Goal: Task Accomplishment & Management: Complete application form

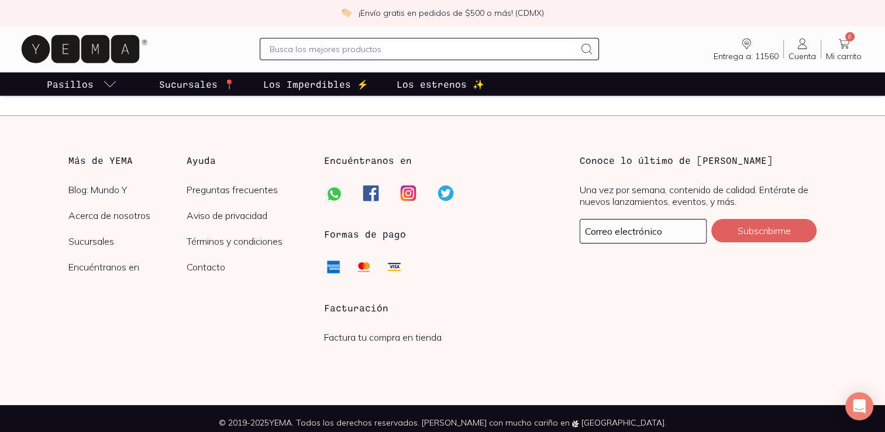
scroll to position [2896, 0]
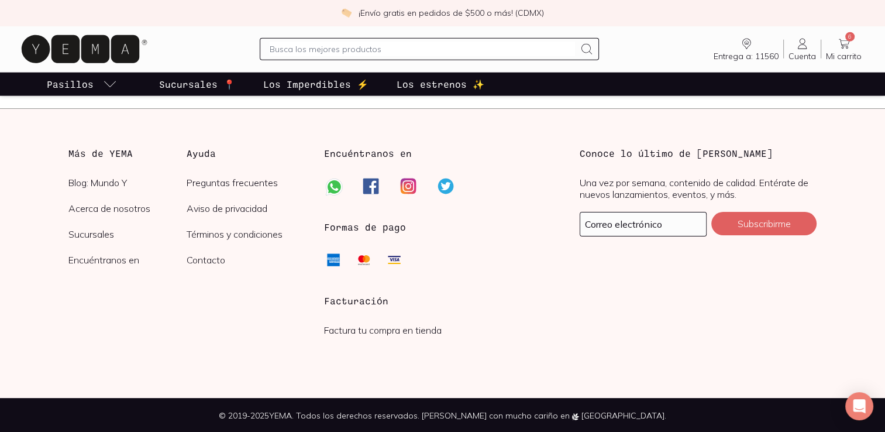
click at [369, 333] on link "Factura tu compra en tienda" at bounding box center [383, 330] width 118 height 12
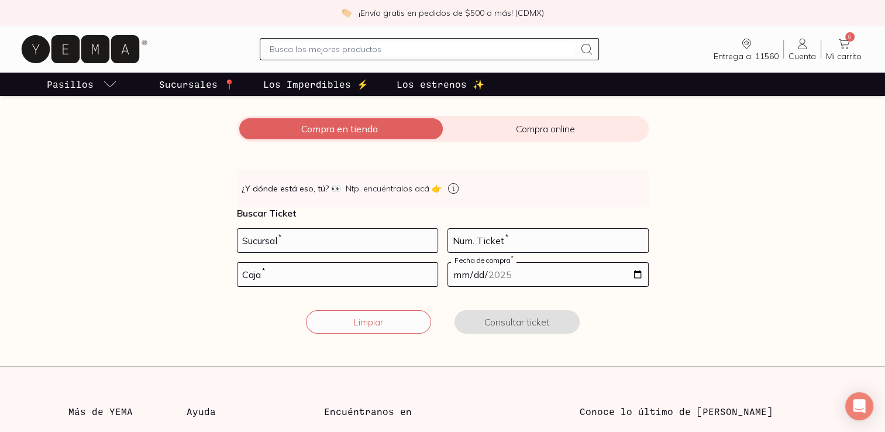
scroll to position [117, 0]
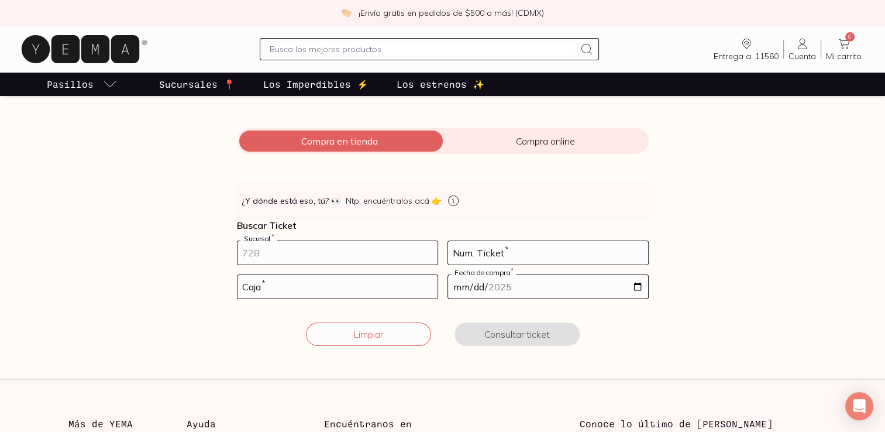
click at [332, 247] on input "number" at bounding box center [338, 252] width 200 height 23
type input "100002"
click at [522, 246] on input "number" at bounding box center [548, 252] width 200 height 23
type input "135"
click at [285, 288] on input "number" at bounding box center [338, 286] width 200 height 23
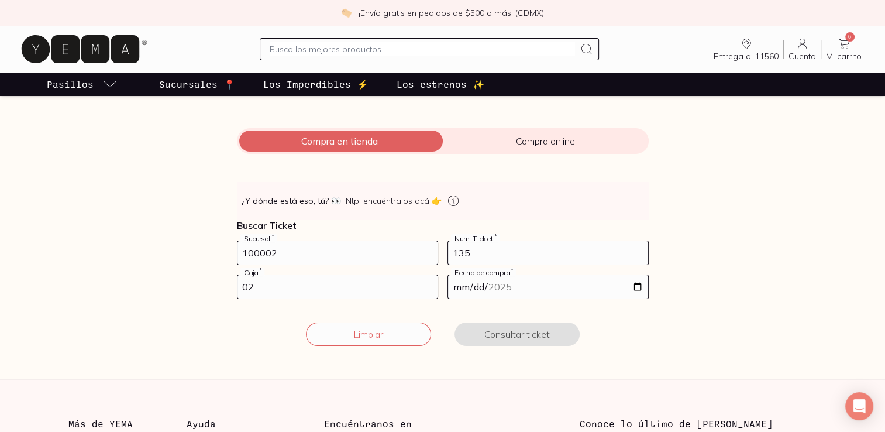
type input "02"
click at [639, 284] on input "date" at bounding box center [548, 286] width 200 height 23
type input "[DATE]"
click at [509, 339] on button "Consultar ticket" at bounding box center [517, 333] width 125 height 23
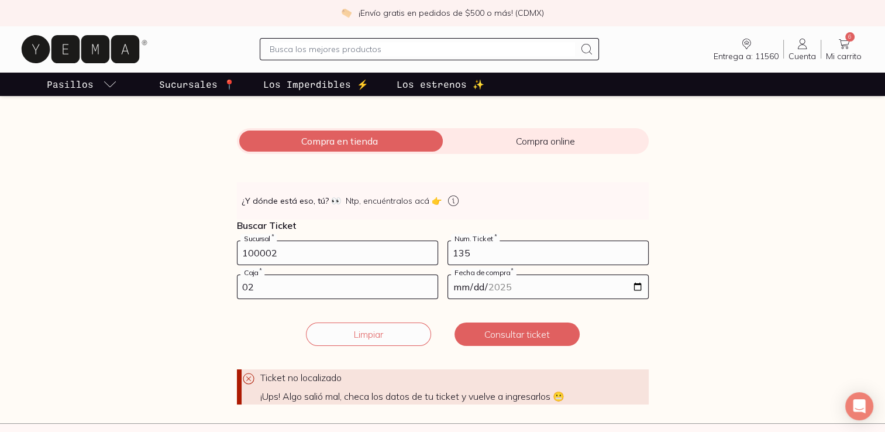
click at [271, 252] on input "100002" at bounding box center [338, 252] width 200 height 23
type input "10002"
click at [492, 332] on button "Consultar ticket" at bounding box center [517, 333] width 125 height 23
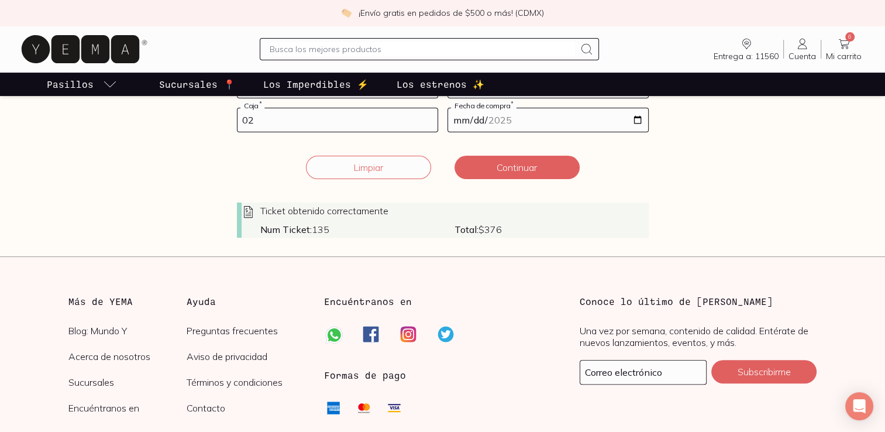
scroll to position [293, 0]
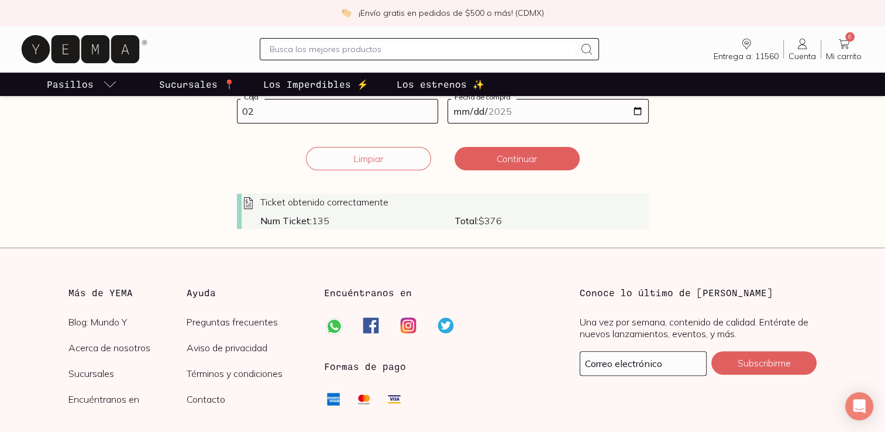
click at [462, 211] on div "Ticket obtenido correctamente Num Ticket: 135 Total: $ 376" at bounding box center [443, 211] width 412 height 35
click at [497, 154] on button "Continuar" at bounding box center [517, 158] width 125 height 23
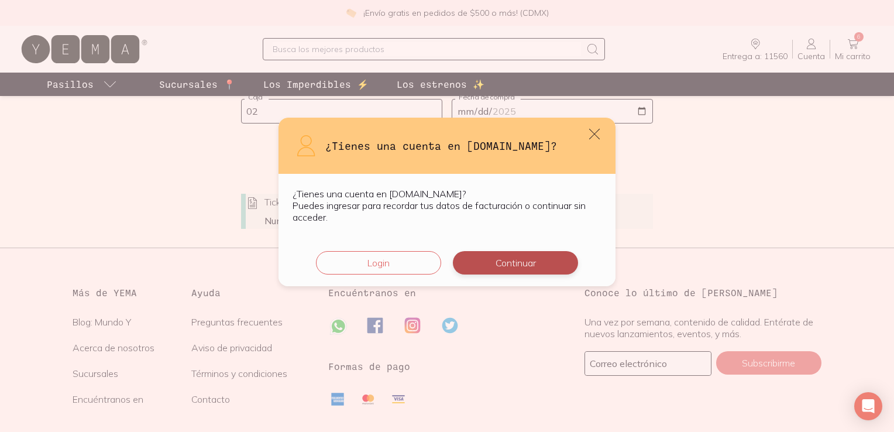
click at [494, 266] on button "Continuar" at bounding box center [515, 262] width 125 height 23
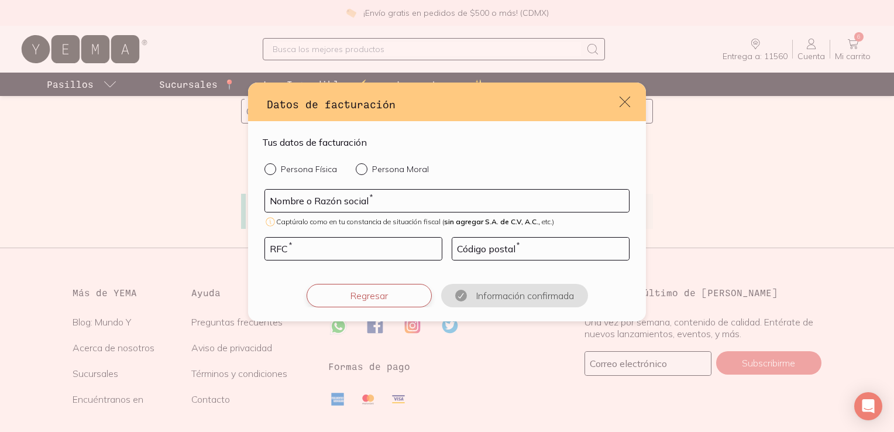
click at [372, 300] on button "Regresar" at bounding box center [369, 295] width 125 height 23
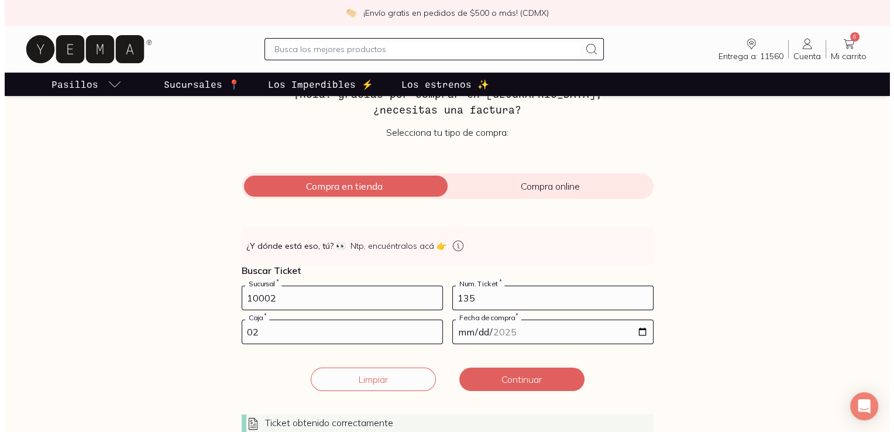
scroll to position [117, 0]
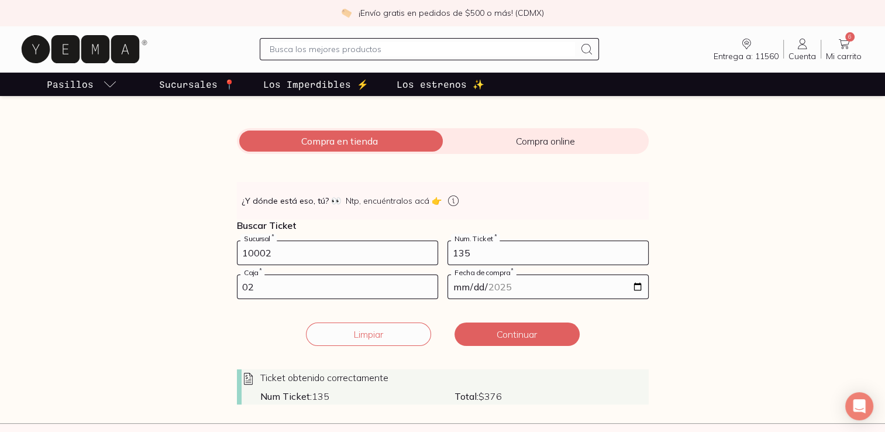
click at [450, 373] on div "Ticket obtenido correctamente" at bounding box center [445, 378] width 407 height 14
click at [490, 338] on button "Continuar" at bounding box center [517, 333] width 125 height 23
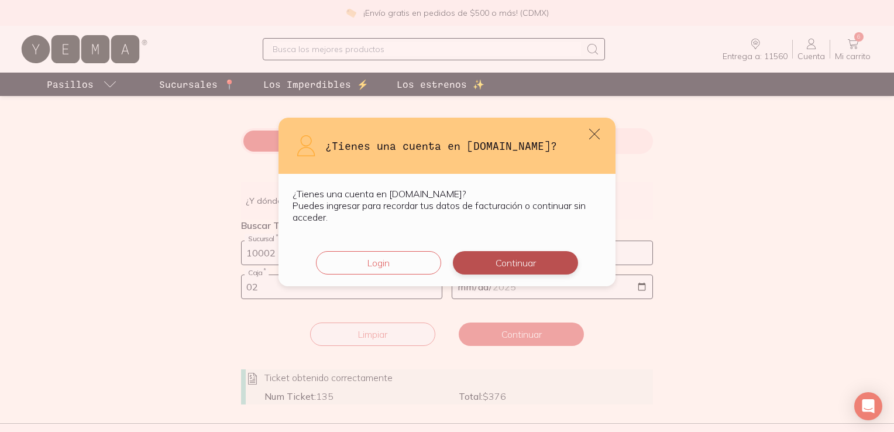
click at [502, 258] on button "Continuar" at bounding box center [515, 262] width 125 height 23
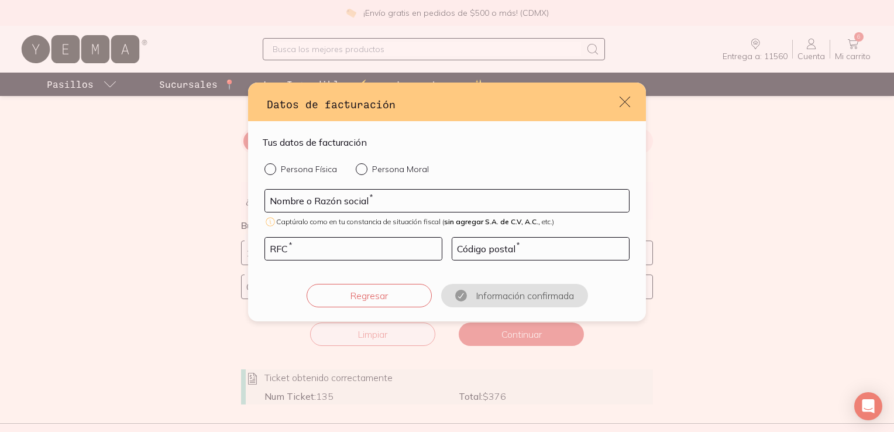
click at [263, 171] on div "Persona Física Persona Moral Nombre o Razón social * Captúralo como en tu const…" at bounding box center [447, 235] width 370 height 144
click at [277, 174] on div "default" at bounding box center [272, 169] width 16 height 12
click at [274, 173] on input "Persona Física" at bounding box center [268, 167] width 9 height 9
radio input "true"
click at [363, 192] on input "default" at bounding box center [447, 201] width 364 height 22
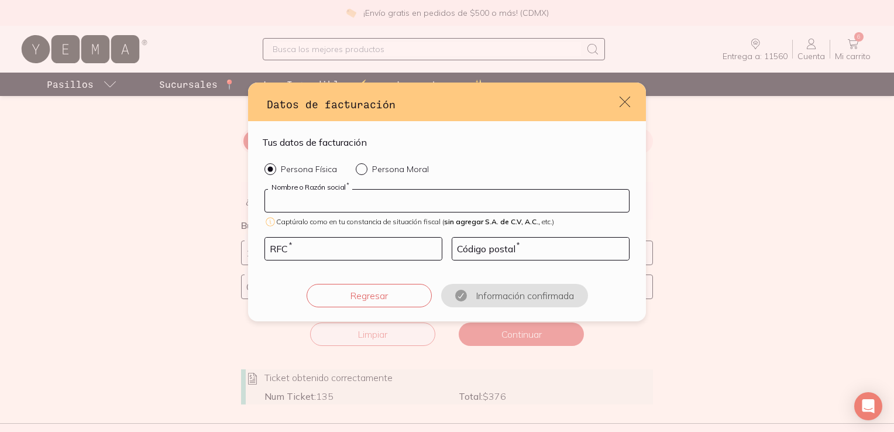
paste input "FLA970702I50"
type input "FLA970702I50"
click at [351, 246] on input "default" at bounding box center [353, 249] width 177 height 22
click at [353, 201] on input "FLA970702I50" at bounding box center [447, 201] width 364 height 22
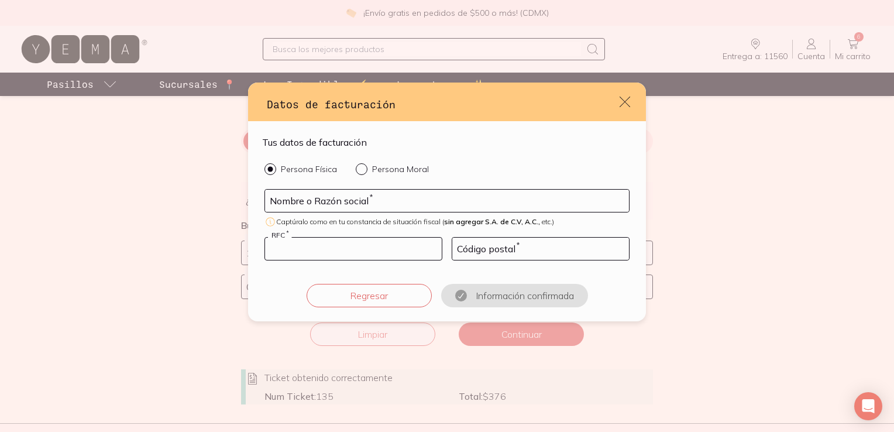
click at [345, 246] on input "default" at bounding box center [353, 249] width 177 height 22
paste input "FLA970702I50"
type input "FLA970702I50"
click at [411, 200] on input "default" at bounding box center [447, 201] width 364 height 22
click at [358, 170] on input "Persona Moral" at bounding box center [360, 167] width 9 height 9
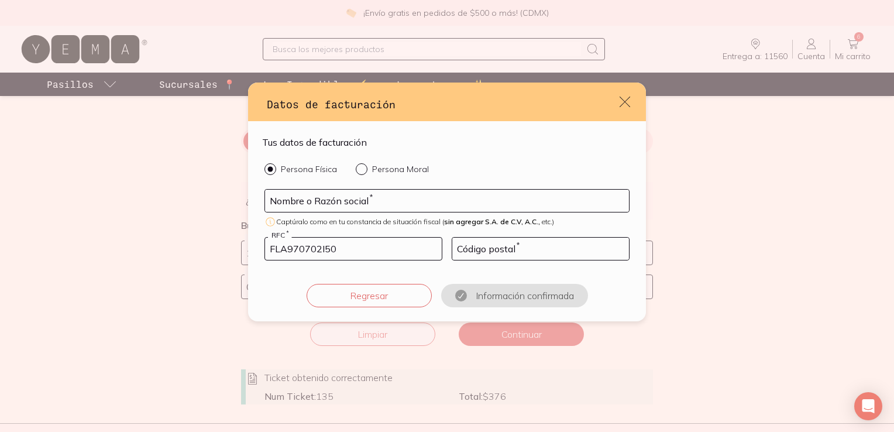
radio input "true"
click at [350, 205] on input "default" at bounding box center [447, 201] width 364 height 22
paste input "[PERSON_NAME] POR LABORATORIES"
type input "[PERSON_NAME] POR LABORATORIES"
click at [371, 248] on input "FLA970702I50" at bounding box center [353, 249] width 177 height 22
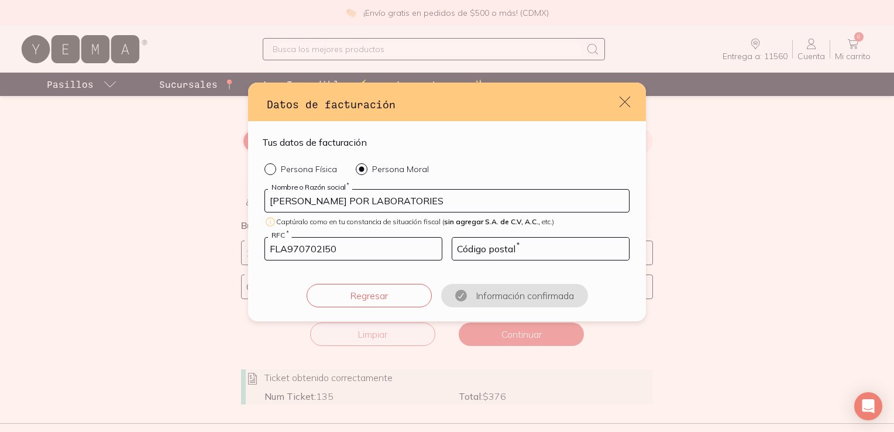
drag, startPoint x: 348, startPoint y: 253, endPoint x: 222, endPoint y: 250, distance: 126.4
click at [222, 250] on div "Datos de facturación Tus datos de facturación Persona Física Persona Moral [PER…" at bounding box center [447, 216] width 894 height 432
click at [515, 252] on input "default" at bounding box center [540, 249] width 177 height 22
click at [478, 245] on input "default" at bounding box center [540, 249] width 177 height 22
paste input "12100"
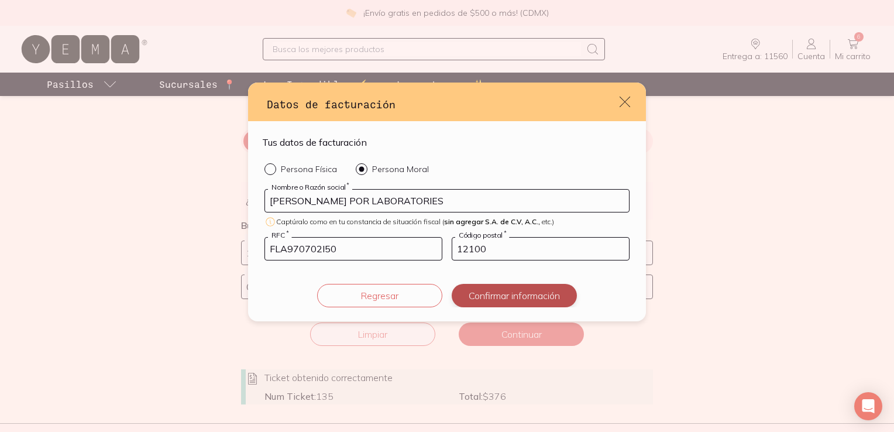
type input "12100"
click at [480, 297] on button "Confirmar información" at bounding box center [514, 295] width 125 height 23
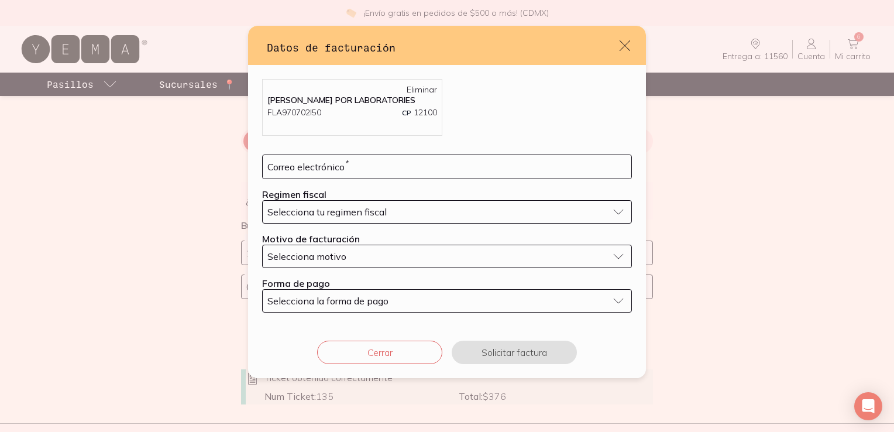
click at [330, 101] on p "[PERSON_NAME] POR LABORATORIES" at bounding box center [352, 100] width 170 height 11
click at [348, 159] on input "default" at bounding box center [447, 166] width 369 height 23
paste input "[EMAIL_ADDRESS][DOMAIN_NAME]"
type input "[EMAIL_ADDRESS][DOMAIN_NAME]"
click at [388, 206] on div "Selecciona tu regimen fiscal" at bounding box center [437, 212] width 340 height 12
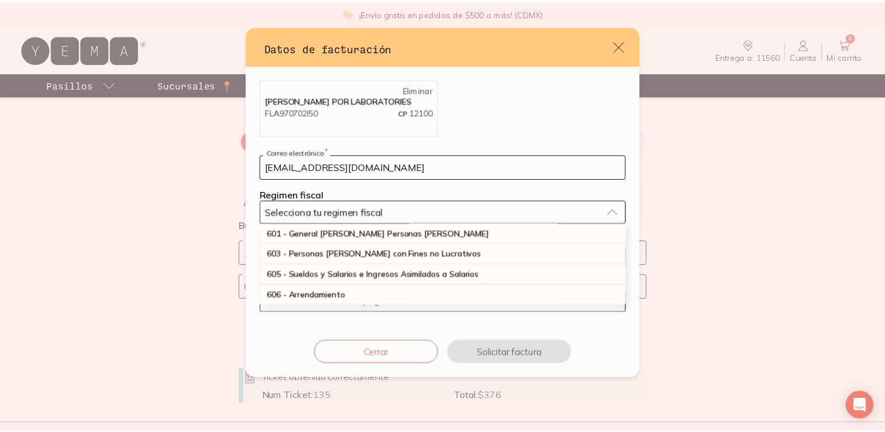
scroll to position [0, 0]
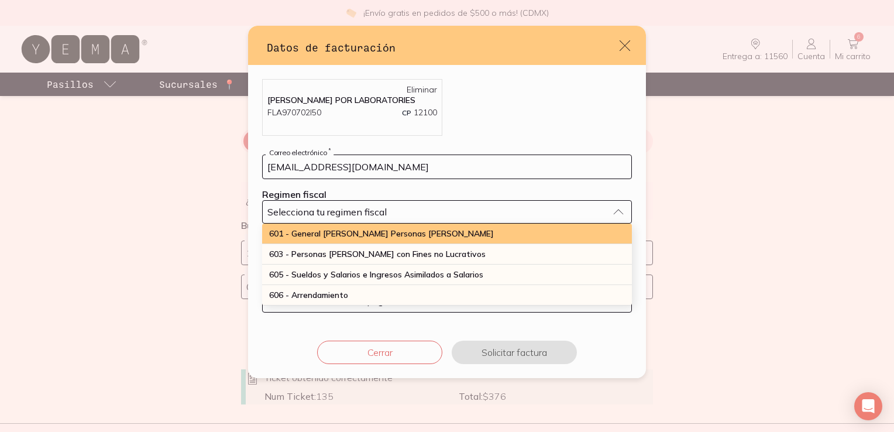
click at [385, 230] on span "601 - General [PERSON_NAME] Personas [PERSON_NAME]" at bounding box center [381, 233] width 225 height 11
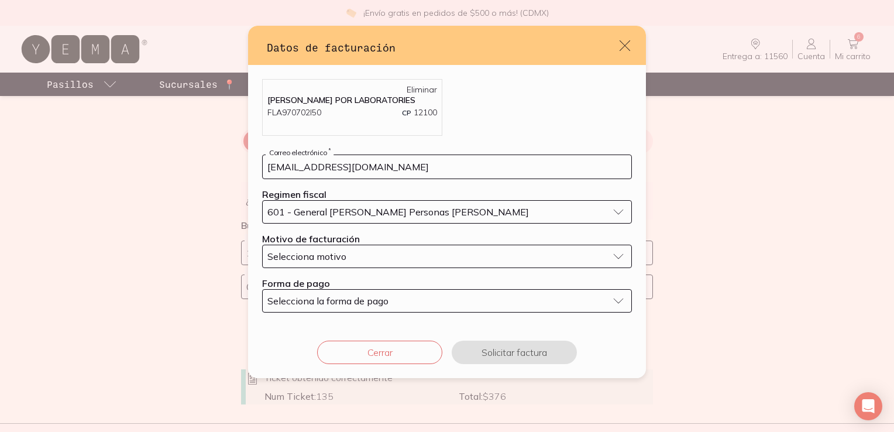
click at [346, 253] on div "Selecciona motivo" at bounding box center [437, 256] width 340 height 12
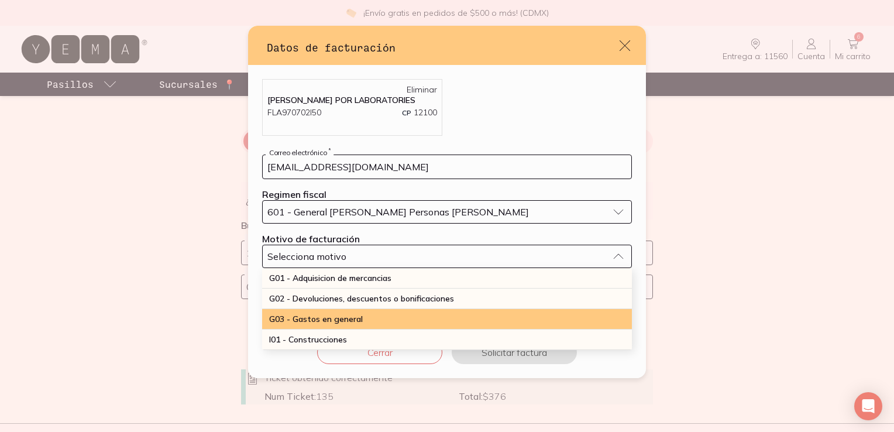
click at [346, 315] on span "G03 - Gastos en general" at bounding box center [316, 319] width 94 height 11
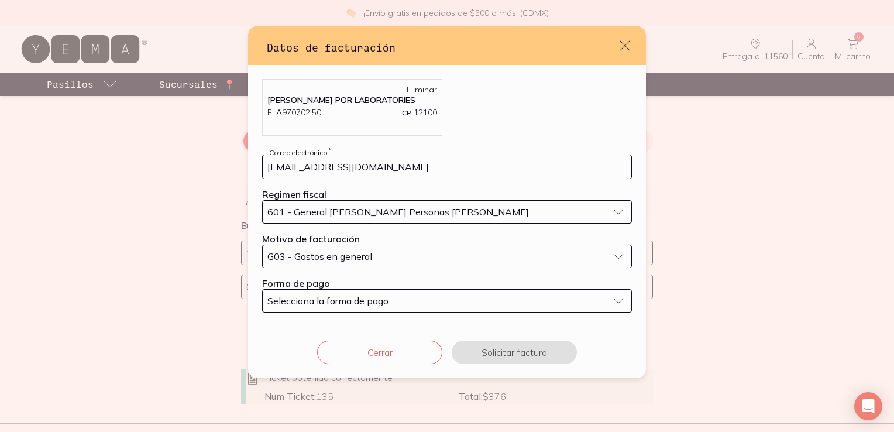
click at [381, 302] on span "Selecciona la forma de pago" at bounding box center [327, 301] width 121 height 12
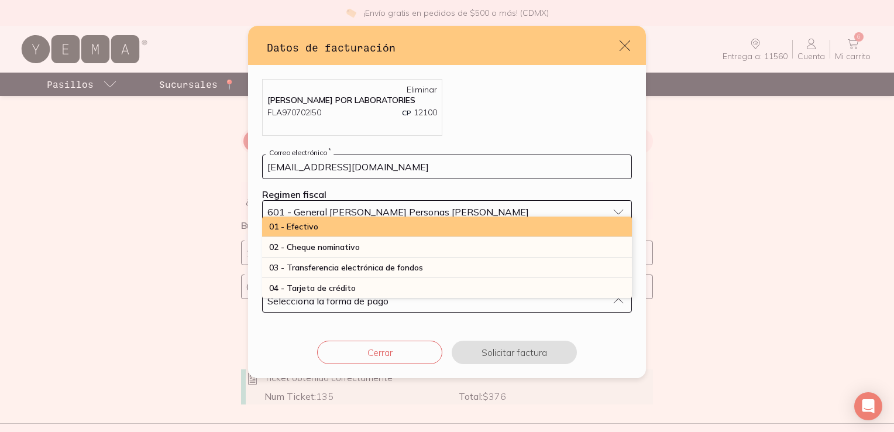
click at [324, 229] on div "01 - Efectivo" at bounding box center [447, 226] width 370 height 20
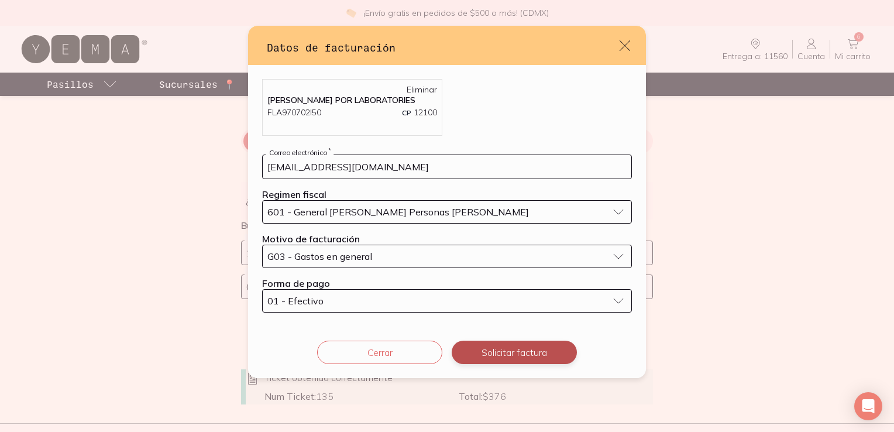
click at [525, 355] on button "Solicitar factura" at bounding box center [514, 351] width 125 height 23
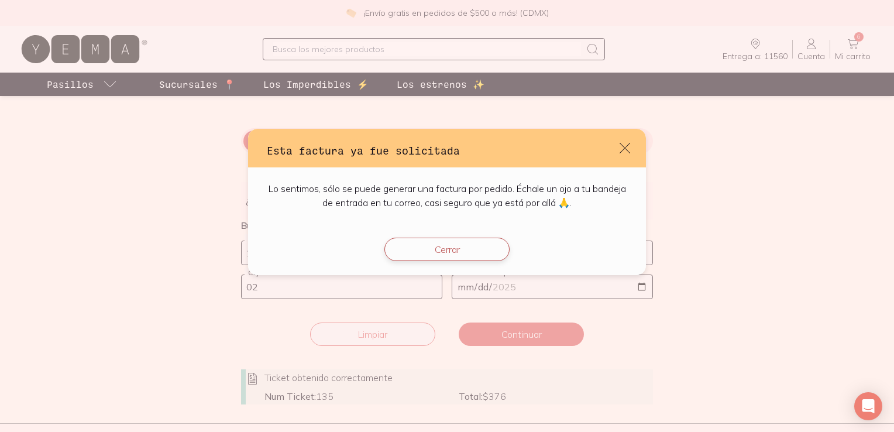
click at [438, 254] on button "Cerrar" at bounding box center [446, 249] width 125 height 23
